Goal: Task Accomplishment & Management: Manage account settings

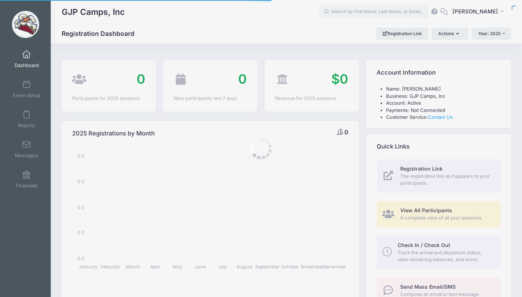
select select
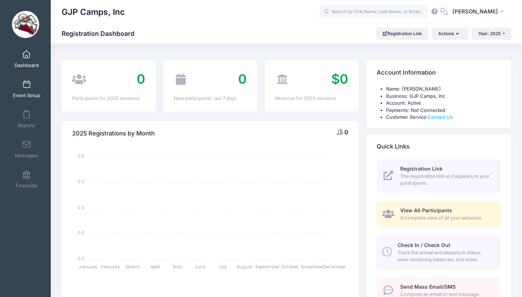
click at [38, 91] on link "Event Setup" at bounding box center [26, 88] width 34 height 25
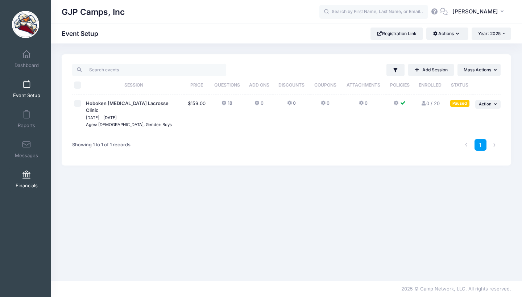
click at [24, 180] on link "Financials" at bounding box center [26, 179] width 34 height 25
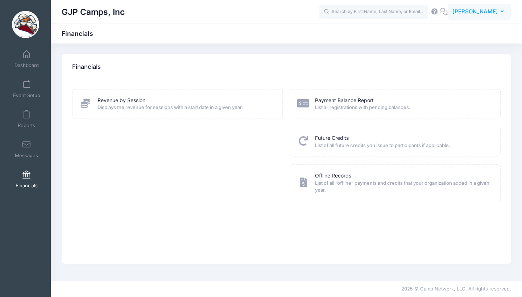
click at [463, 10] on span "[PERSON_NAME]" at bounding box center [475, 12] width 46 height 8
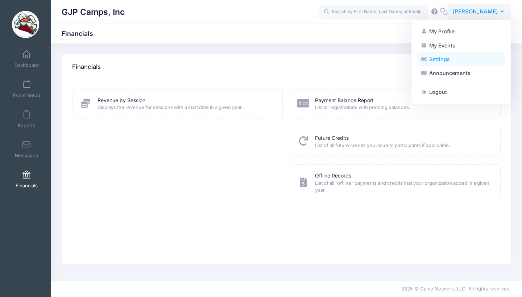
click at [444, 61] on link "Settings" at bounding box center [461, 60] width 88 height 14
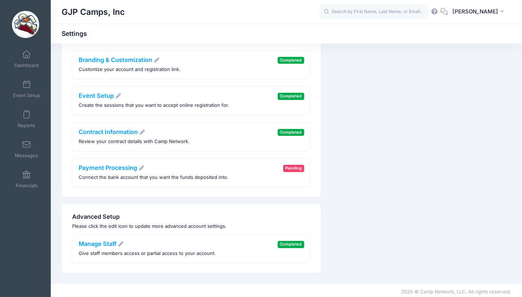
scroll to position [149, 0]
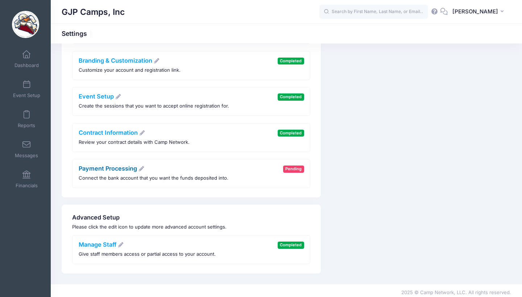
click at [120, 166] on link "Payment Processing" at bounding box center [112, 168] width 66 height 7
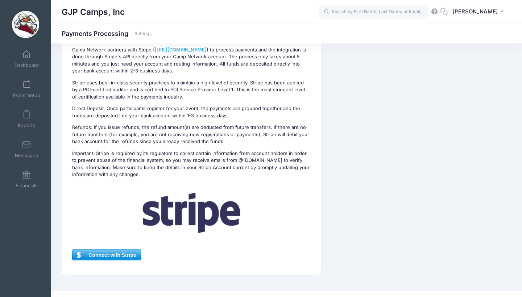
scroll to position [84, 0]
click at [123, 250] on span "Connect with Stripe" at bounding box center [106, 255] width 68 height 11
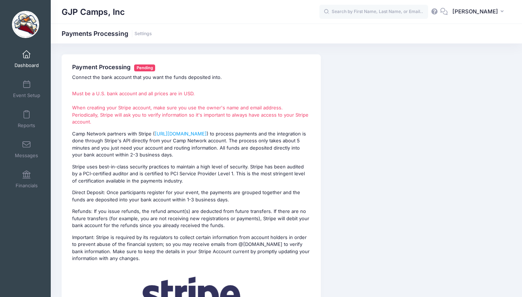
click at [33, 66] on span "Dashboard" at bounding box center [26, 65] width 24 height 6
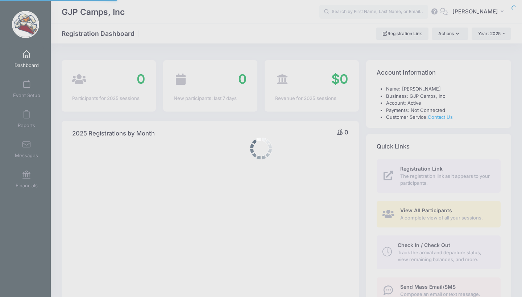
select select
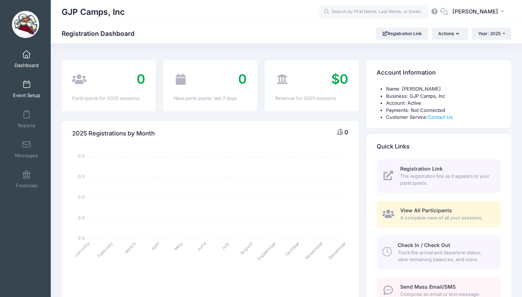
click at [28, 101] on link "Event Setup" at bounding box center [26, 88] width 34 height 25
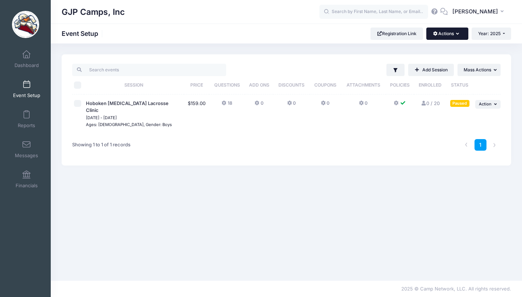
click at [445, 31] on button "Actions" at bounding box center [447, 34] width 42 height 12
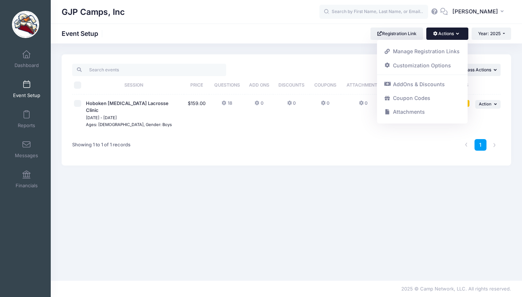
click at [412, 178] on div "Filter Filter Options Show: Active Live Completed ..." at bounding box center [286, 162] width 471 height 216
